Goal: Find specific fact: Find specific fact

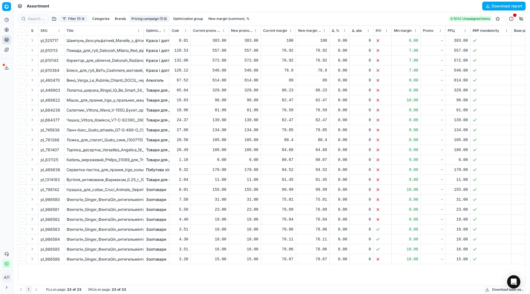
click at [247, 278] on div "pl_525717 Шампунь_безсульфатний_Manelle_з_фітокератином_та_вітаміном_В5_275_мл_…" at bounding box center [271, 160] width 507 height 249
drag, startPoint x: 46, startPoint y: 169, endPoint x: 62, endPoint y: 169, distance: 16.0
click at [62, 169] on td "pl_489836" at bounding box center [51, 170] width 26 height 10
copy span "489836"
drag, startPoint x: 46, startPoint y: 129, endPoint x: 61, endPoint y: 131, distance: 15.3
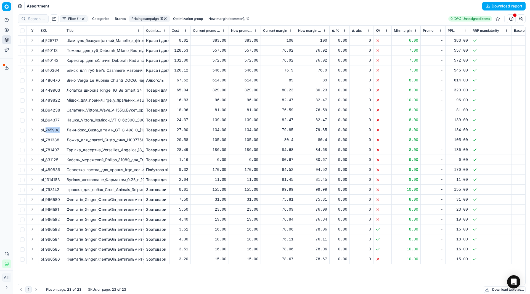
click at [61, 131] on div "pl_745938" at bounding box center [51, 130] width 21 height 6
copy div "745938"
drag, startPoint x: 46, startPoint y: 141, endPoint x: 59, endPoint y: 141, distance: 12.4
click at [59, 141] on div "pl_781388" at bounding box center [51, 140] width 21 height 6
copy div "781388"
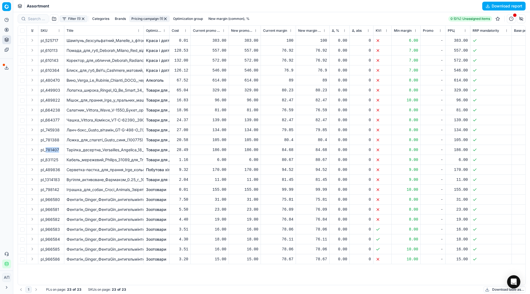
drag, startPoint x: 45, startPoint y: 151, endPoint x: 62, endPoint y: 150, distance: 16.3
click at [62, 150] on div "pl_781407" at bounding box center [51, 150] width 21 height 6
copy div "781407"
drag, startPoint x: 46, startPoint y: 100, endPoint x: 60, endPoint y: 100, distance: 13.8
click at [60, 100] on div "pl_489822" at bounding box center [51, 100] width 21 height 6
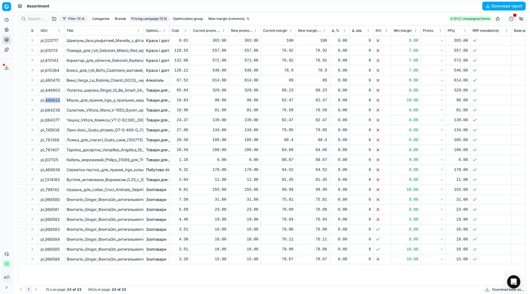
copy div "489822"
